Goal: Task Accomplishment & Management: Use online tool/utility

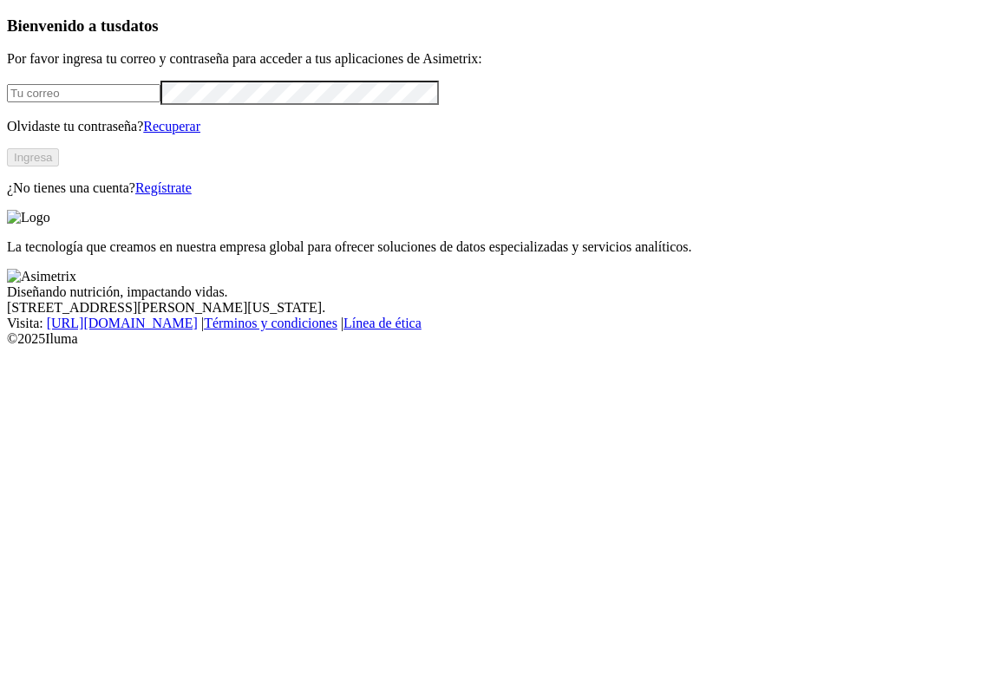
click at [161, 102] on input "email" at bounding box center [84, 93] width 154 height 18
type input "[PERSON_NAME][EMAIL_ADDRESS][PERSON_NAME][DOMAIN_NAME]"
click at [137, 104] on form "[PERSON_NAME][EMAIL_ADDRESS][PERSON_NAME][DOMAIN_NAME]" at bounding box center [497, 92] width 980 height 23
drag, startPoint x: 165, startPoint y: 245, endPoint x: -75, endPoint y: 223, distance: 241.3
click at [0, 223] on html "Bienvenido a tus datos Por favor ingresa tu correo y contraseña para acceder a …" at bounding box center [497, 177] width 994 height 354
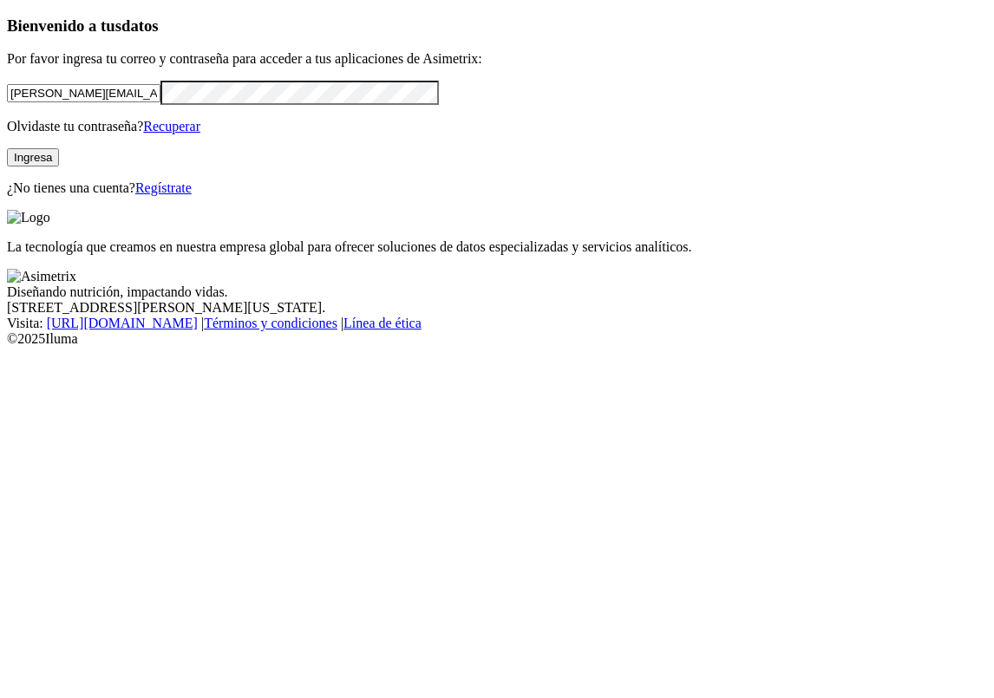
click at [59, 167] on button "Ingresa" at bounding box center [33, 157] width 52 height 18
click at [510, 221] on div "La tecnología que creamos en nuestra empresa global para ofrecer soluciones de …" at bounding box center [497, 232] width 980 height 45
